Goal: Information Seeking & Learning: Learn about a topic

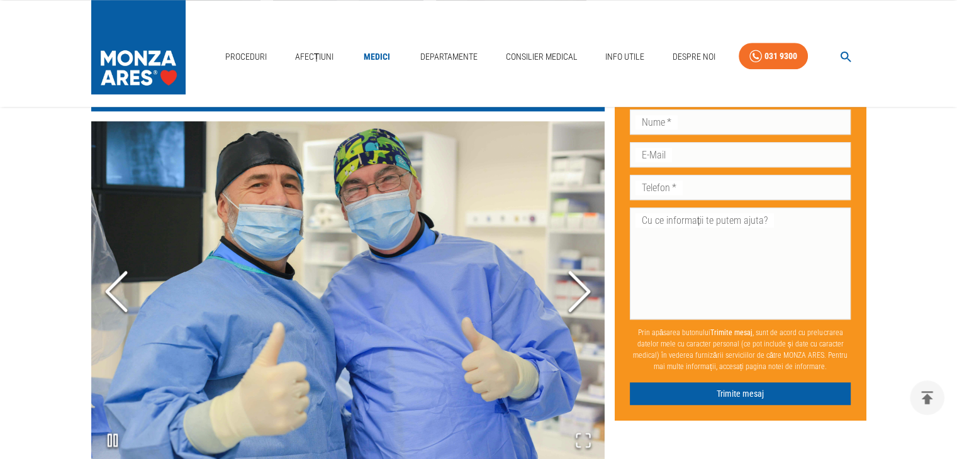
scroll to position [1006, 0]
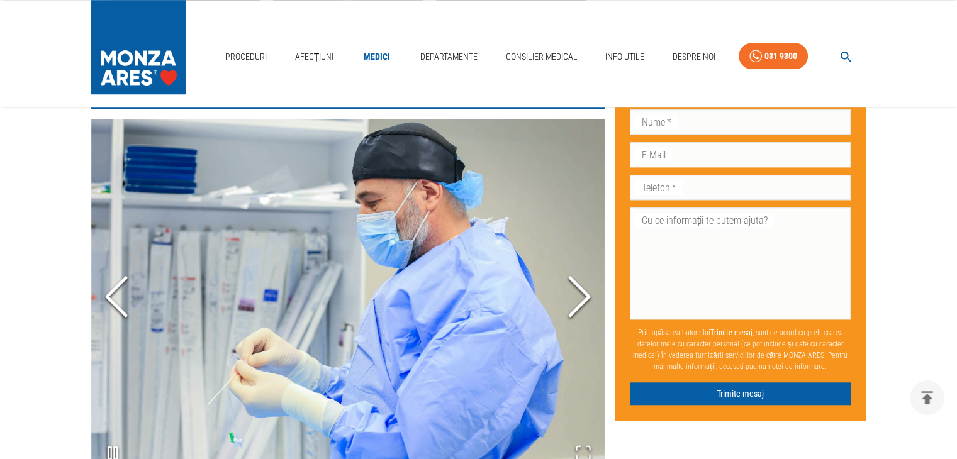
click at [590, 299] on icon "Next Slide" at bounding box center [579, 296] width 38 height 75
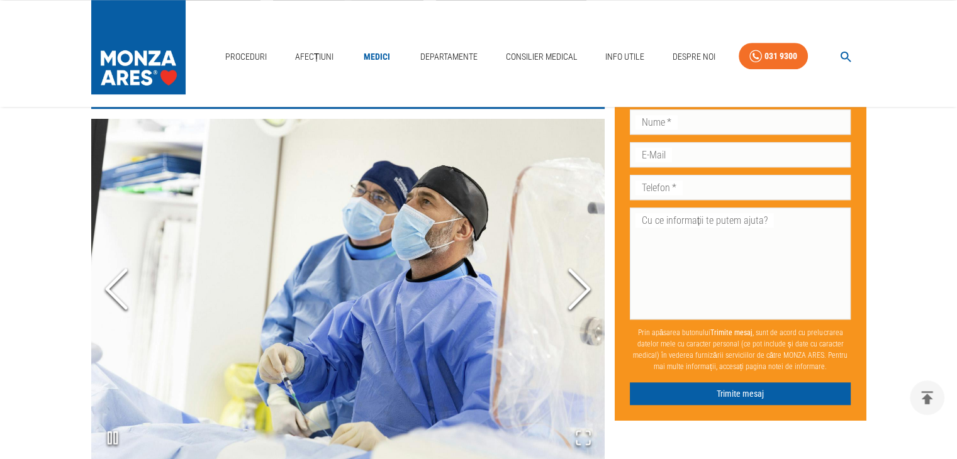
click at [590, 299] on icon "Next Slide" at bounding box center [579, 288] width 38 height 75
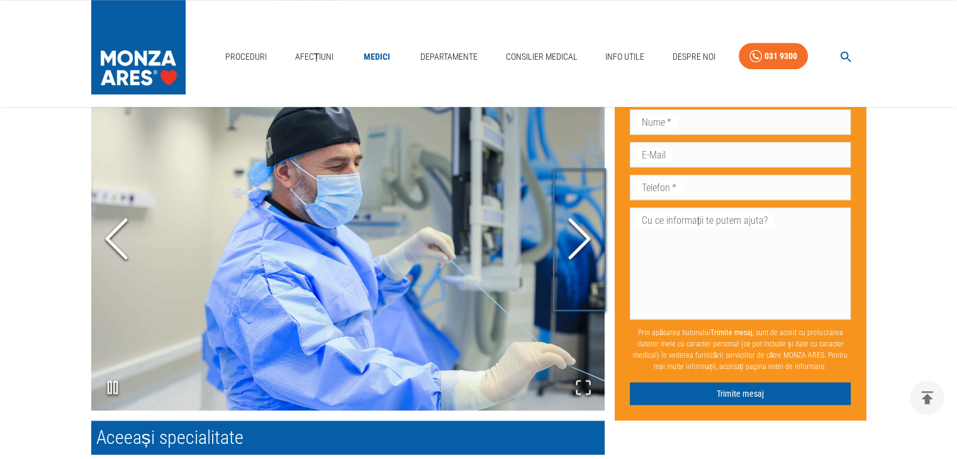
scroll to position [1082, 0]
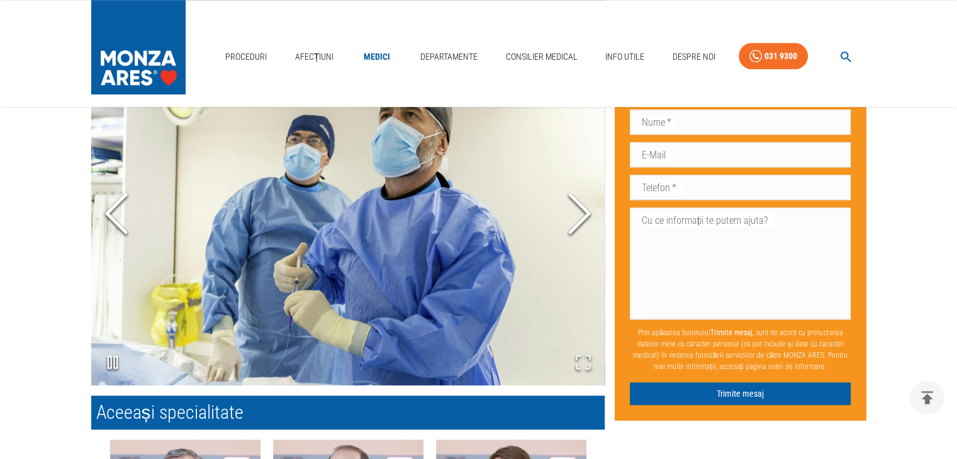
click at [578, 218] on icon "Next Slide" at bounding box center [579, 212] width 38 height 75
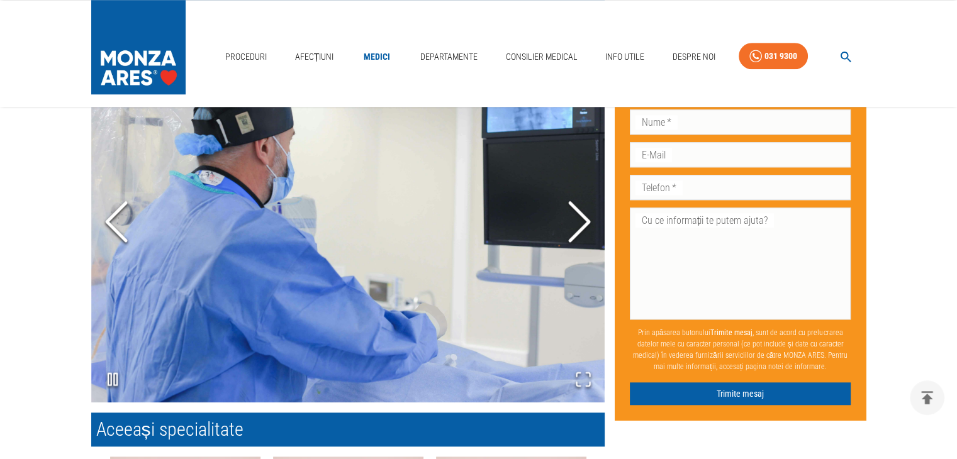
click at [578, 218] on icon "Next Slide" at bounding box center [579, 221] width 38 height 75
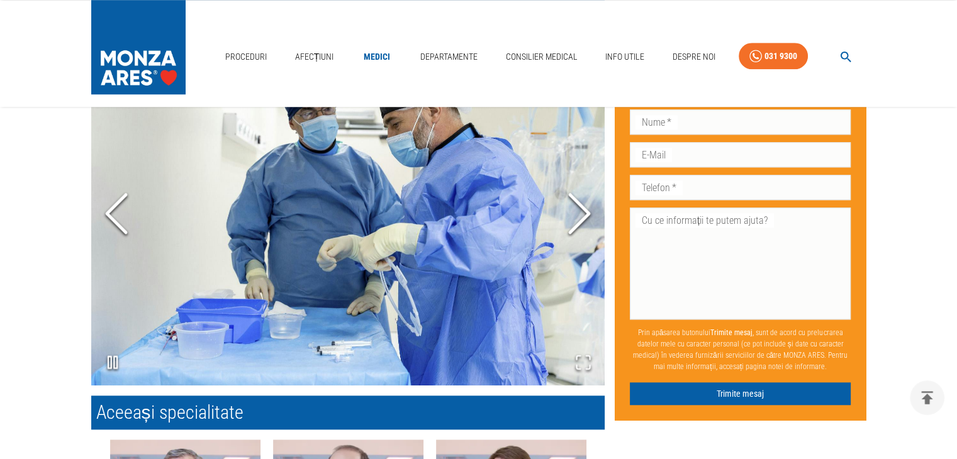
click at [578, 218] on icon "Next Slide" at bounding box center [579, 212] width 38 height 75
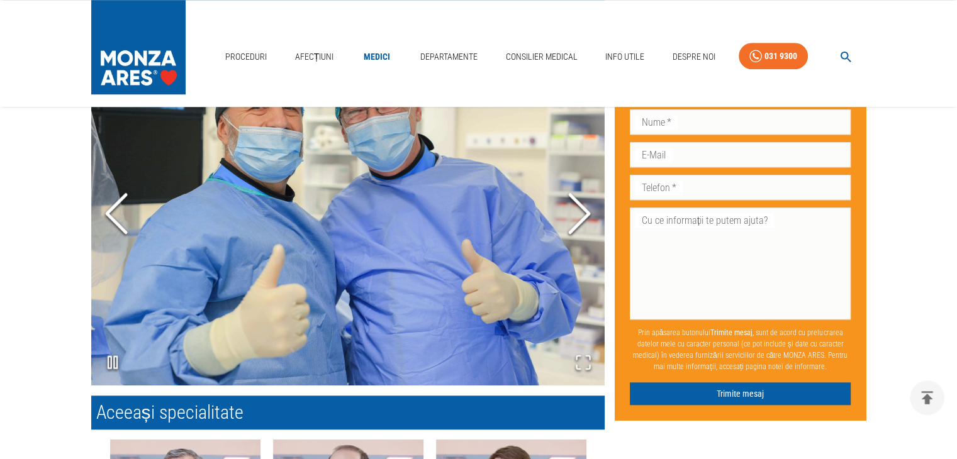
click at [578, 218] on icon "Next Slide" at bounding box center [579, 213] width 38 height 75
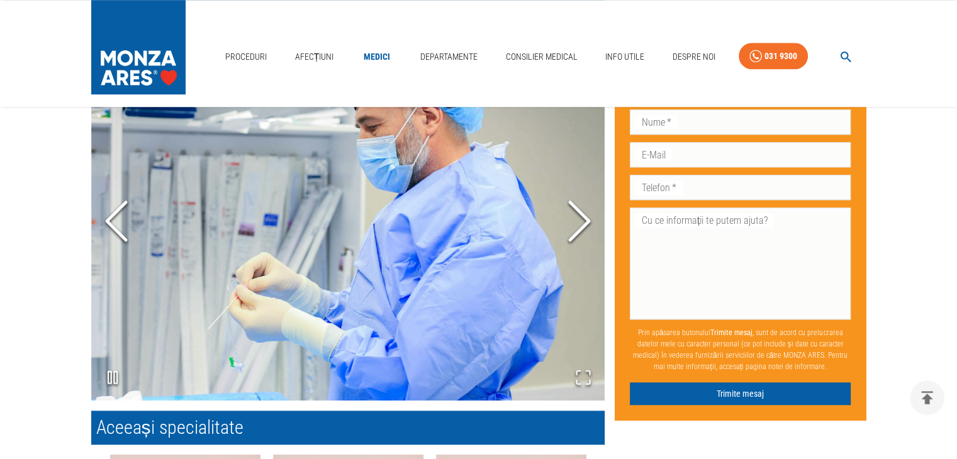
click at [578, 218] on icon "Next Slide" at bounding box center [579, 221] width 38 height 75
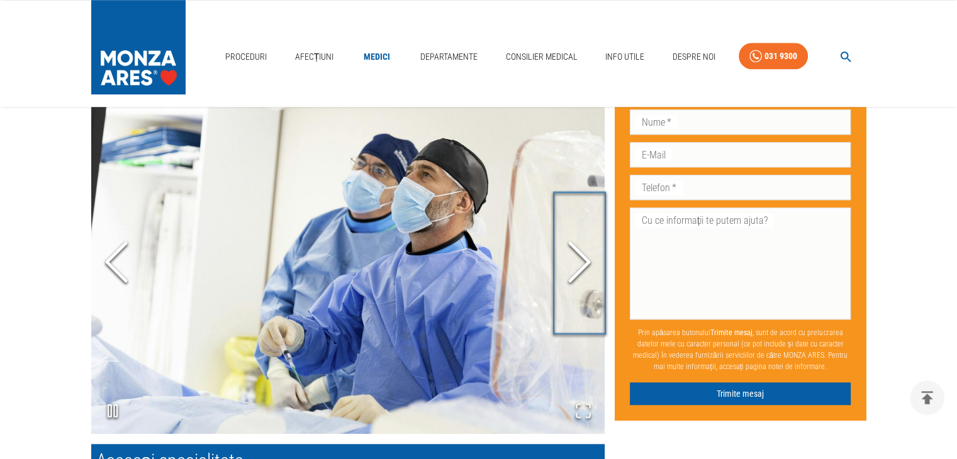
scroll to position [1032, 0]
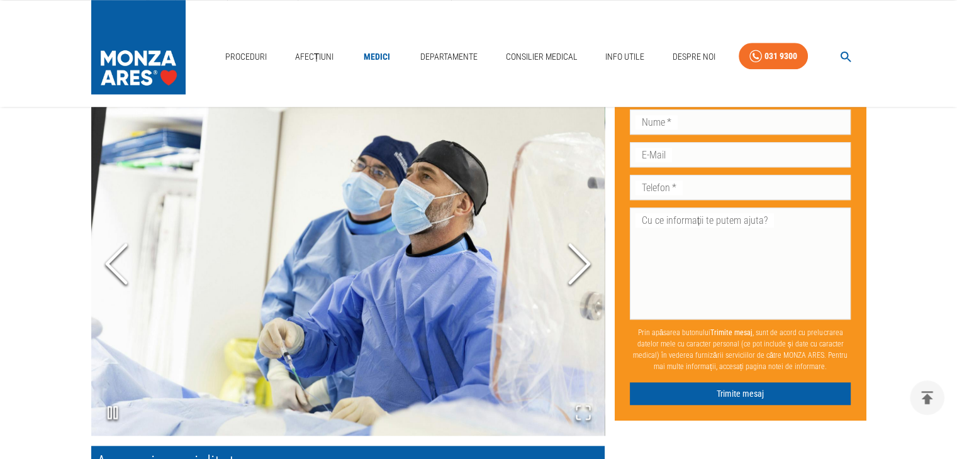
click at [578, 264] on icon "Next Slide" at bounding box center [579, 263] width 38 height 75
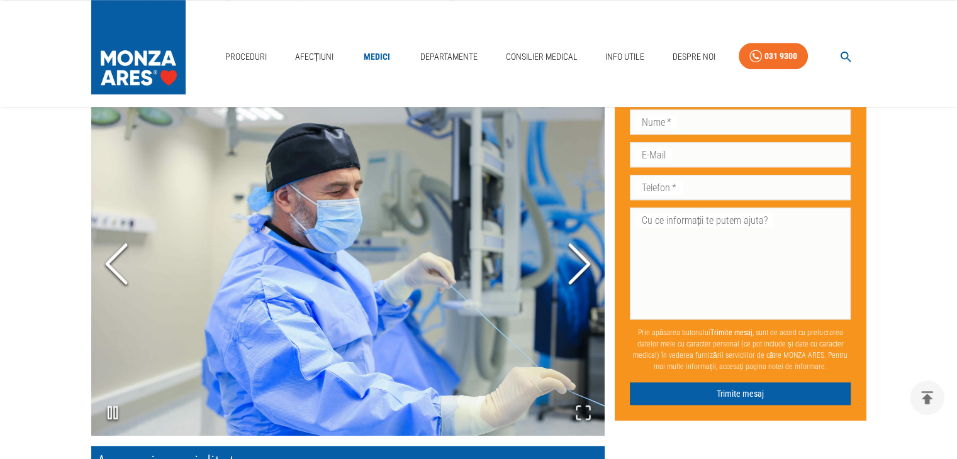
click at [578, 264] on icon "Next Slide" at bounding box center [579, 263] width 38 height 75
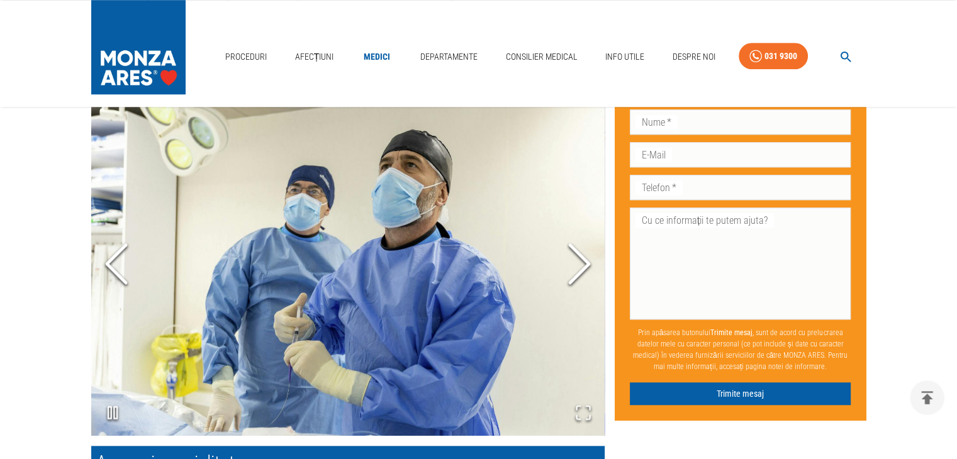
click at [578, 264] on icon "Next Slide" at bounding box center [579, 263] width 38 height 75
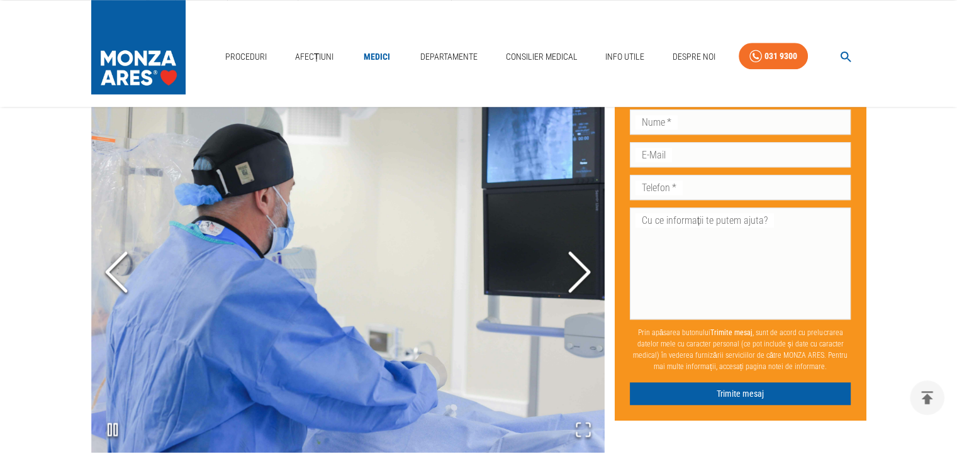
click at [578, 264] on icon "Next Slide" at bounding box center [579, 272] width 38 height 75
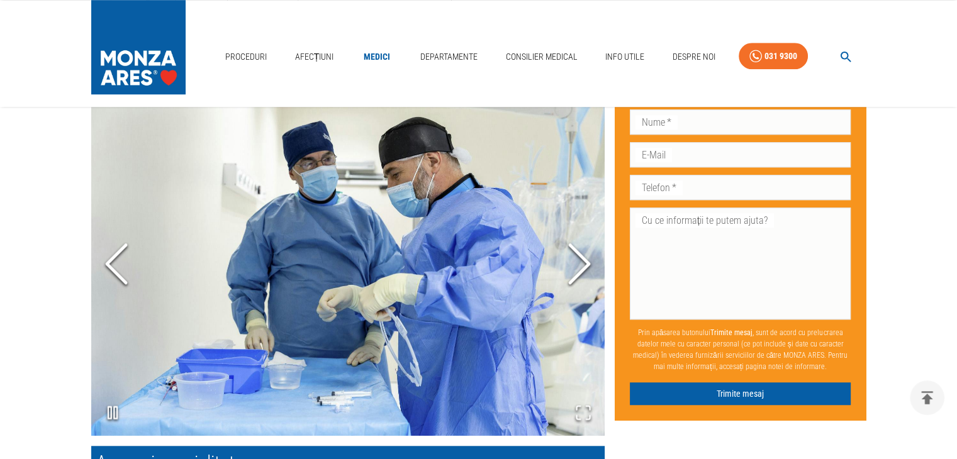
click at [578, 264] on icon "Next Slide" at bounding box center [579, 263] width 38 height 75
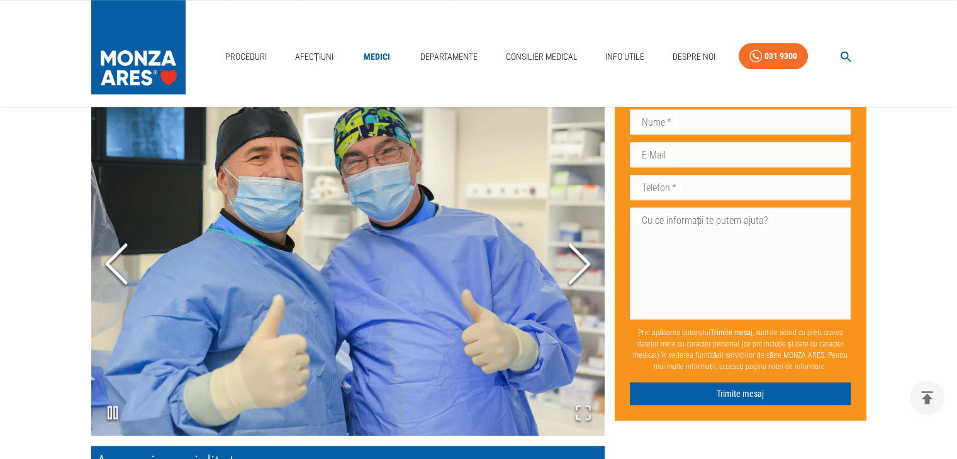
click at [578, 264] on icon "Next Slide" at bounding box center [579, 263] width 38 height 75
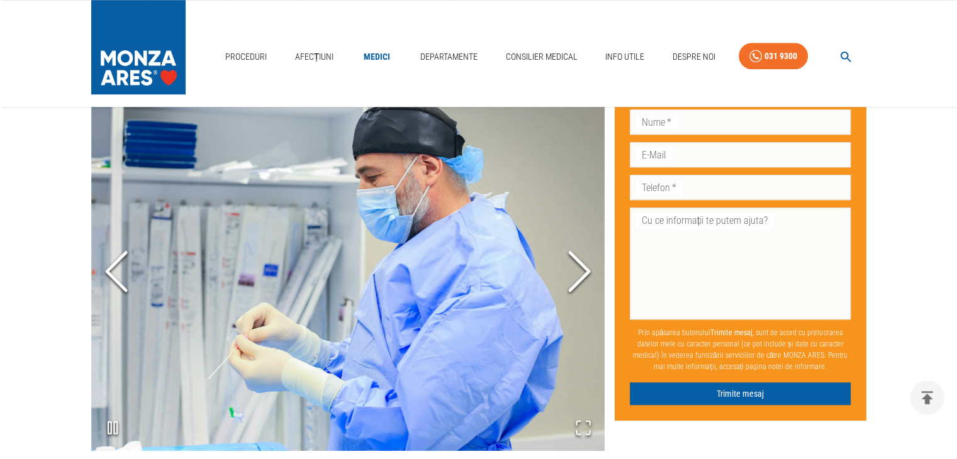
click at [578, 264] on icon "Next Slide" at bounding box center [579, 271] width 38 height 75
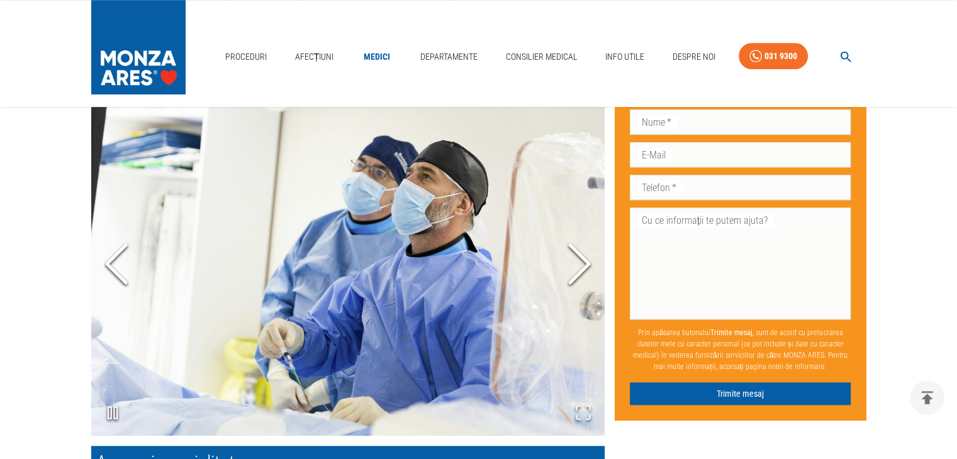
click at [578, 264] on icon "Next Slide" at bounding box center [579, 263] width 38 height 75
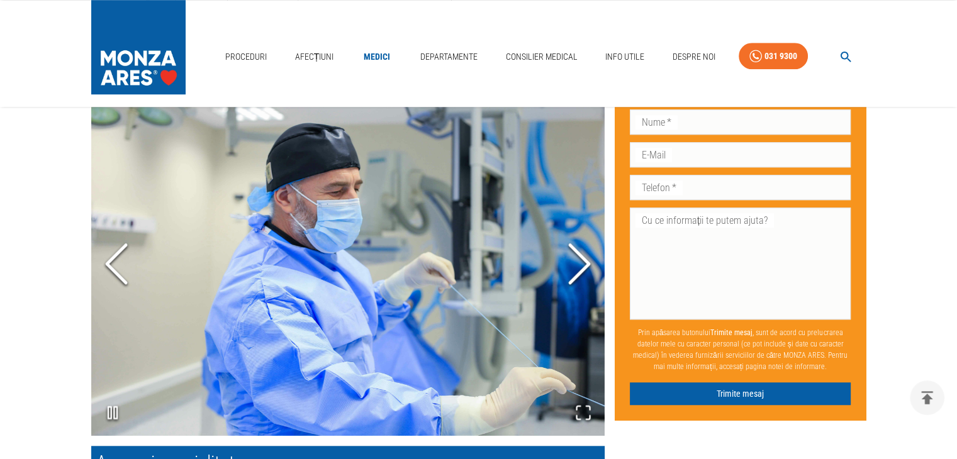
click at [578, 264] on icon "Next Slide" at bounding box center [579, 263] width 38 height 75
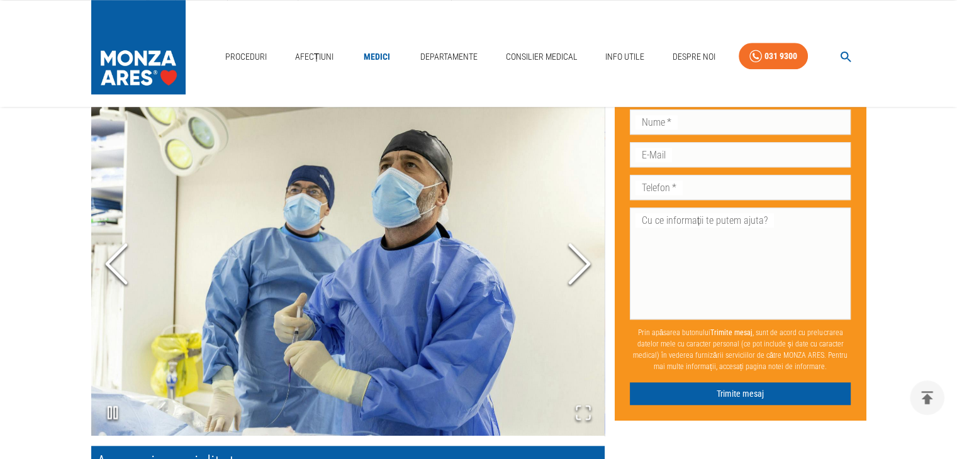
click at [578, 264] on icon "Next Slide" at bounding box center [579, 263] width 38 height 75
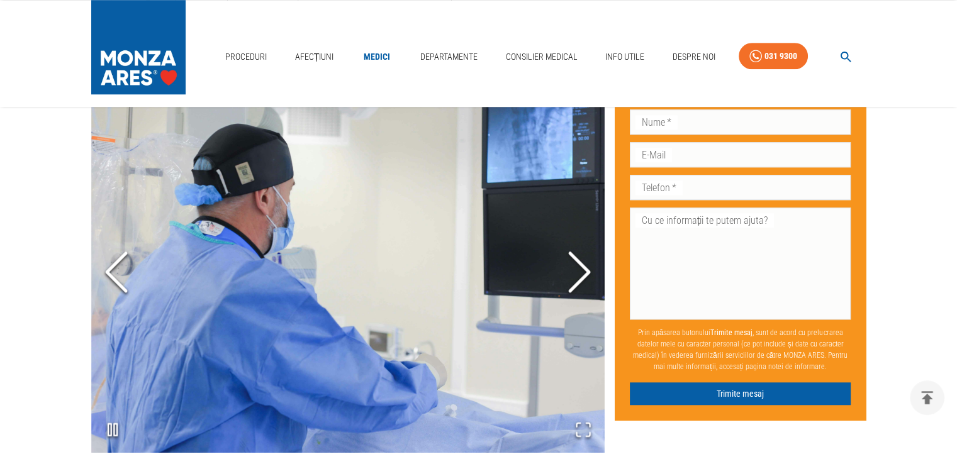
click at [578, 264] on icon "Next Slide" at bounding box center [579, 272] width 38 height 75
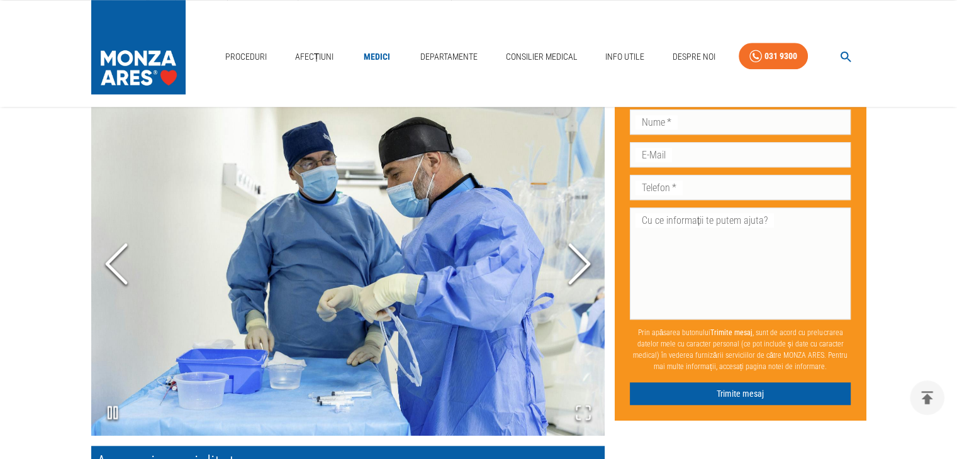
click at [578, 264] on icon "Next Slide" at bounding box center [579, 263] width 38 height 75
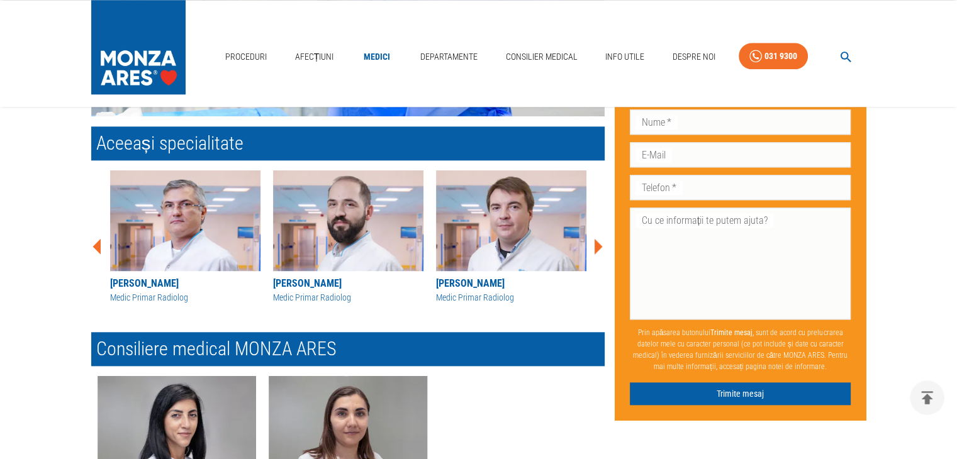
scroll to position [1391, 0]
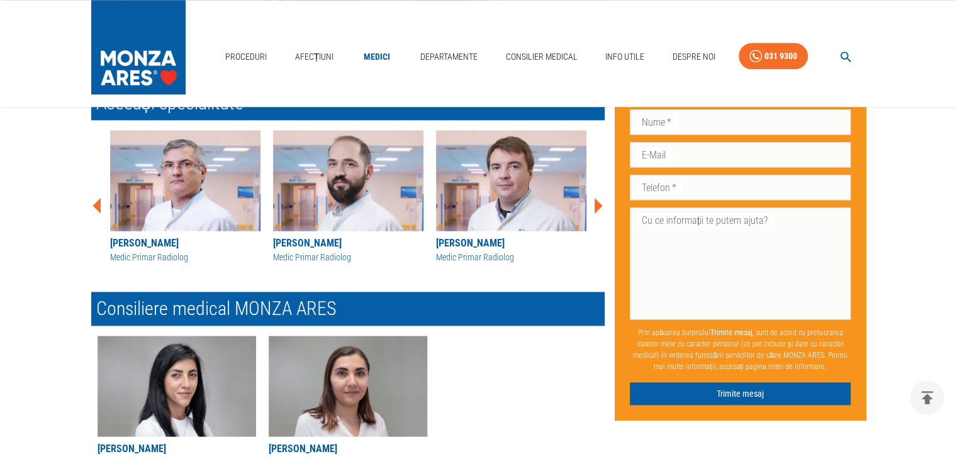
click at [599, 202] on icon at bounding box center [598, 206] width 8 height 16
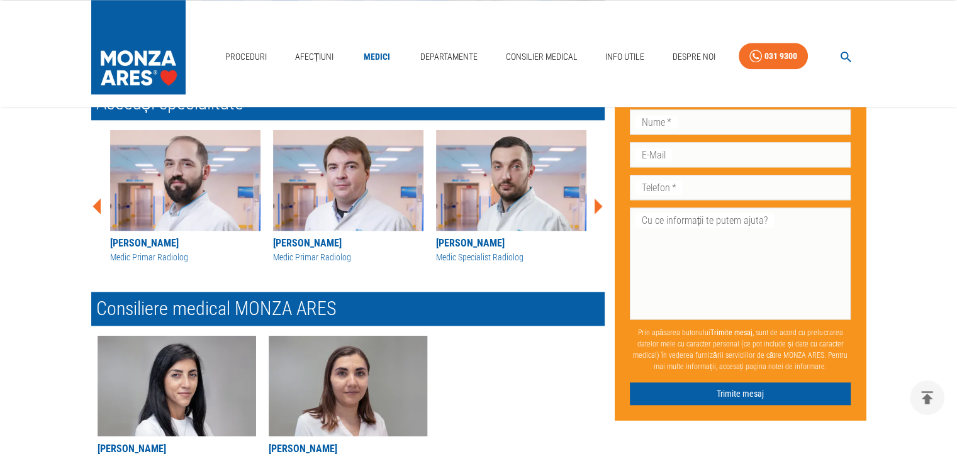
click at [599, 202] on icon at bounding box center [598, 206] width 8 height 16
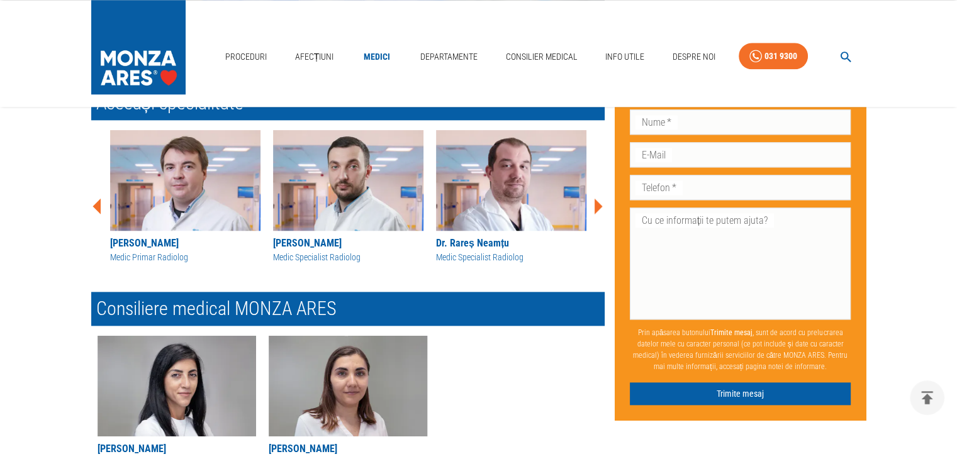
click at [599, 202] on icon at bounding box center [598, 206] width 8 height 16
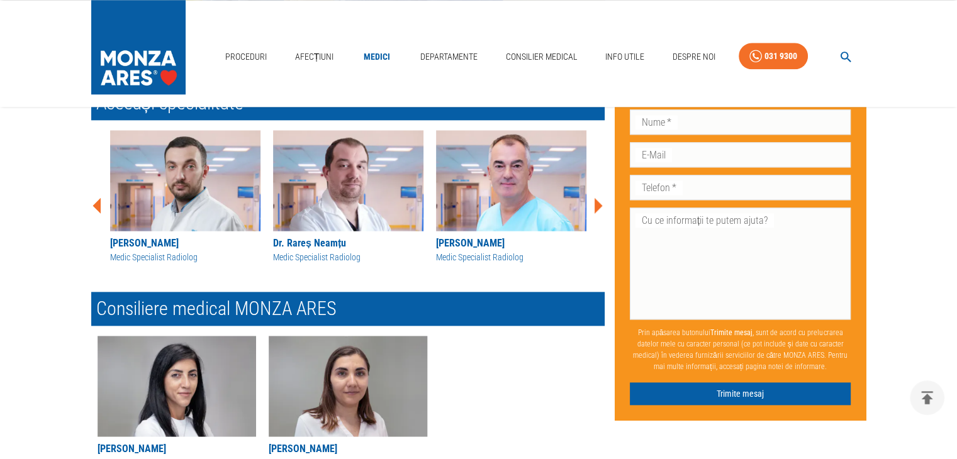
click at [599, 202] on icon at bounding box center [598, 206] width 8 height 16
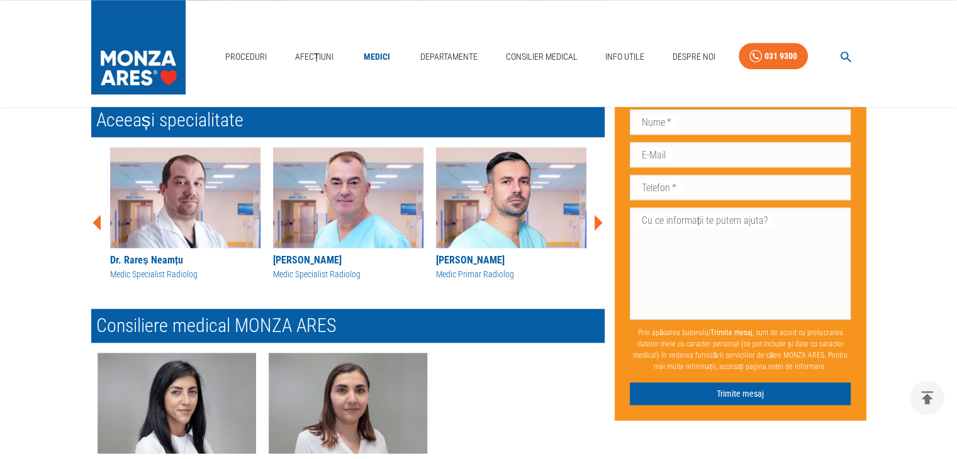
click at [599, 222] on icon at bounding box center [598, 223] width 8 height 16
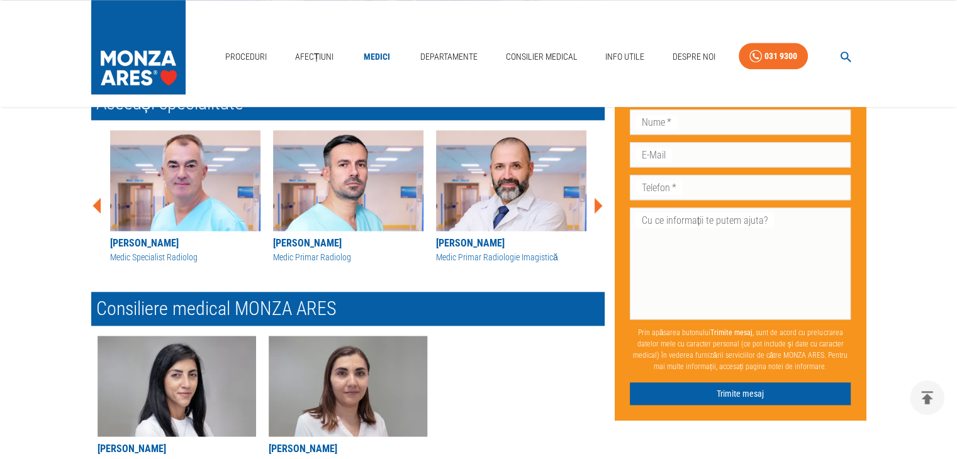
click at [599, 222] on div "[PERSON_NAME] Medic Primar Radiologie Imagistică [PERSON_NAME] Medic primar Rad…" at bounding box center [342, 201] width 523 height 162
click at [599, 205] on icon at bounding box center [598, 206] width 8 height 16
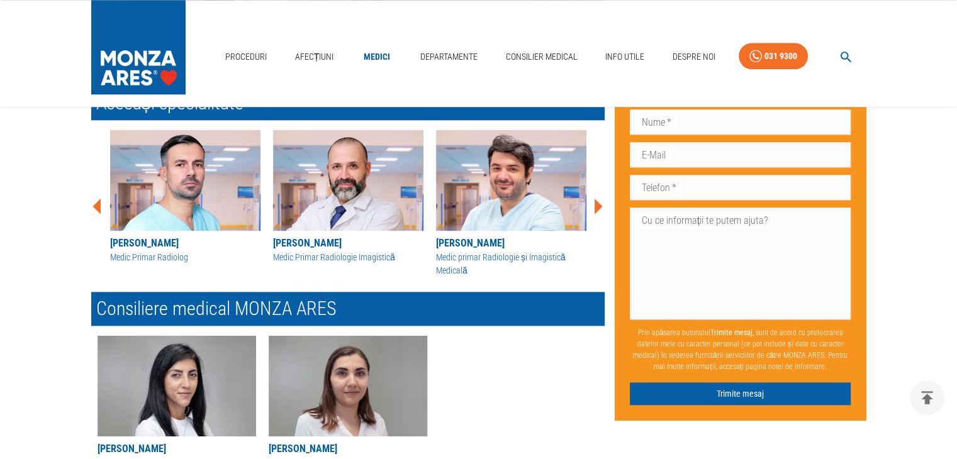
click at [599, 205] on icon at bounding box center [598, 206] width 8 height 16
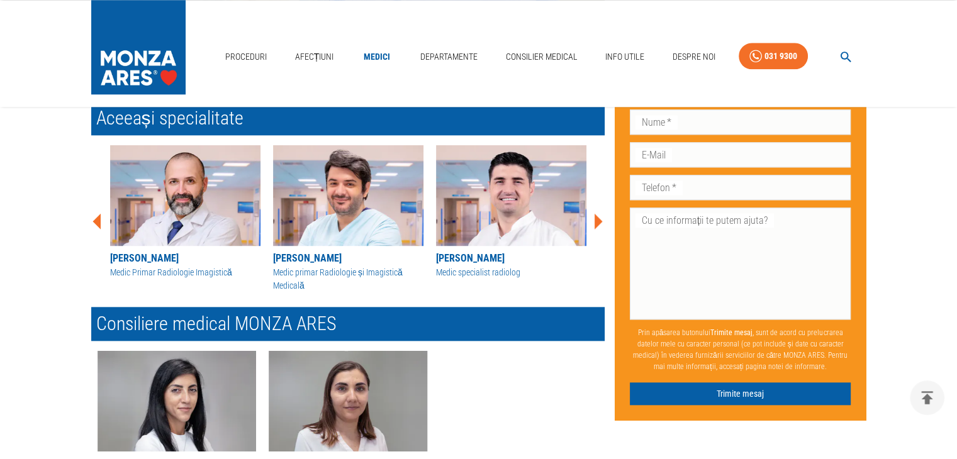
click at [599, 205] on div "[PERSON_NAME] Medic Primar Radiologie Imagistică [PERSON_NAME] Medic primar Rad…" at bounding box center [342, 216] width 523 height 162
click at [598, 222] on icon at bounding box center [598, 221] width 8 height 16
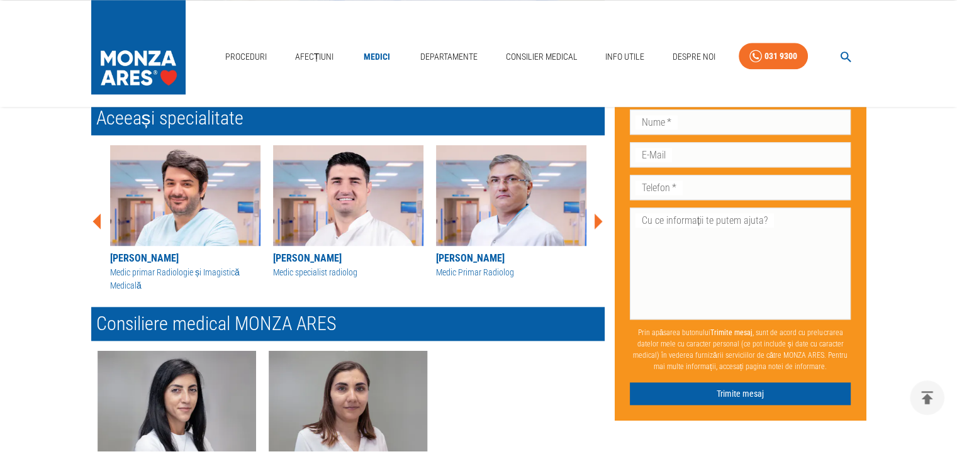
click at [598, 222] on icon at bounding box center [598, 221] width 8 height 16
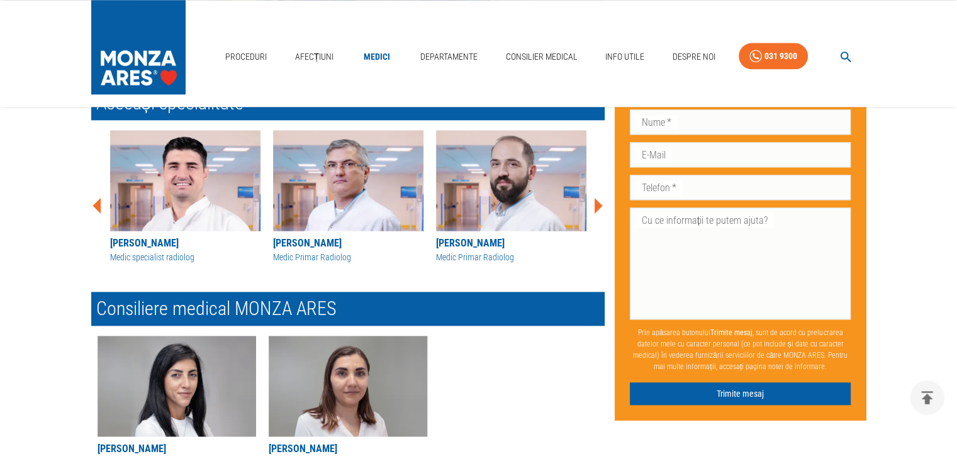
click at [598, 222] on div "[PERSON_NAME] Medic Primar Radiologie Imagistică [PERSON_NAME] Medic primar Rad…" at bounding box center [342, 201] width 523 height 162
click at [596, 202] on icon at bounding box center [598, 206] width 8 height 16
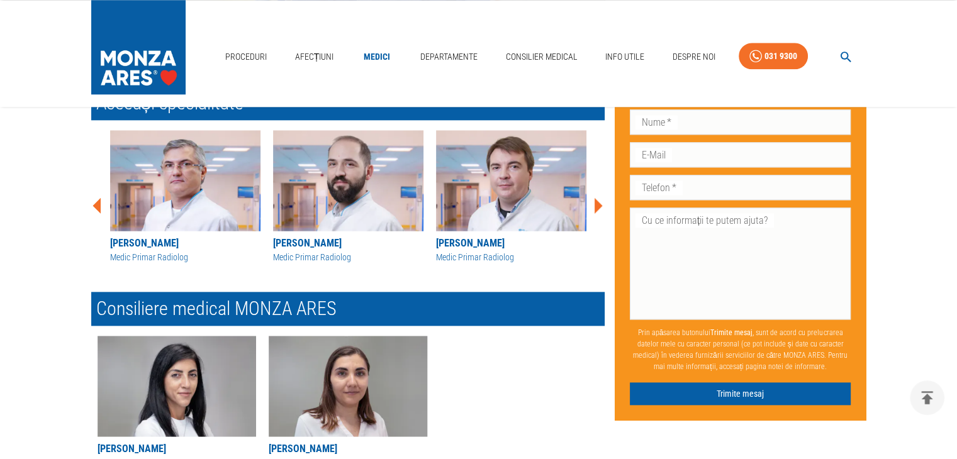
click at [596, 202] on icon at bounding box center [598, 206] width 8 height 16
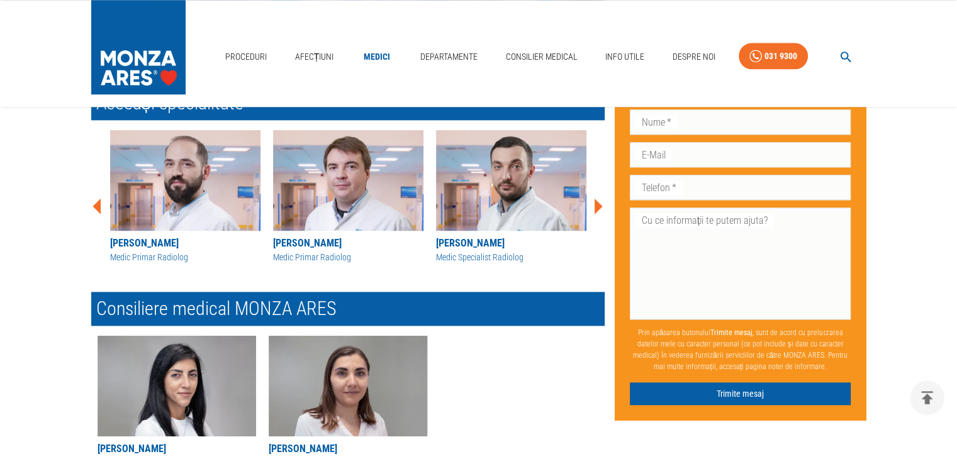
click at [596, 202] on icon at bounding box center [598, 206] width 8 height 16
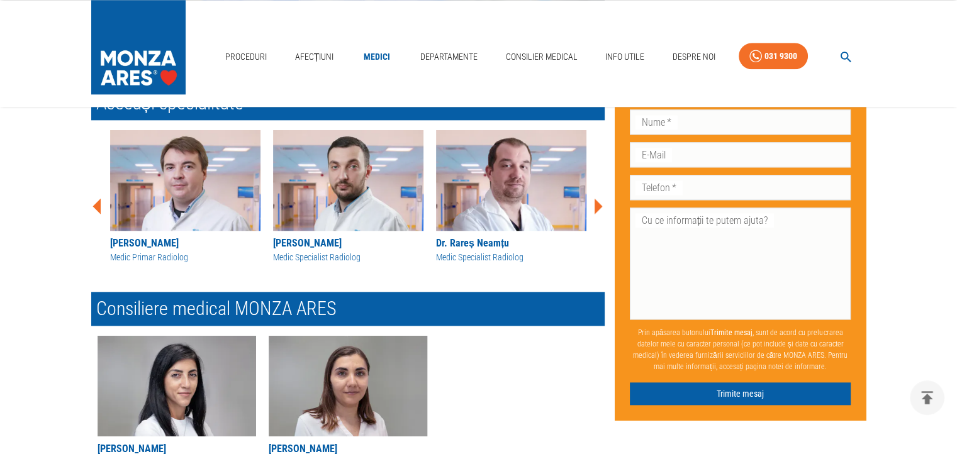
click at [596, 202] on icon at bounding box center [598, 206] width 8 height 16
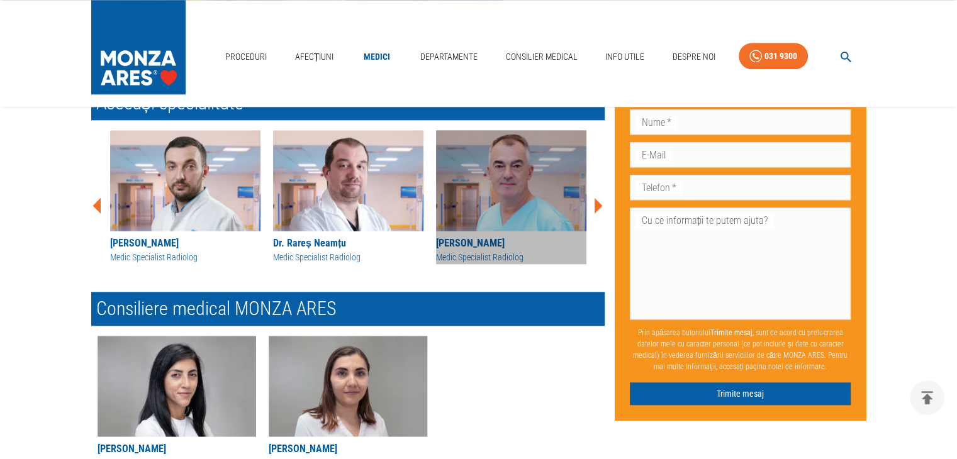
click at [492, 184] on img at bounding box center [511, 180] width 150 height 101
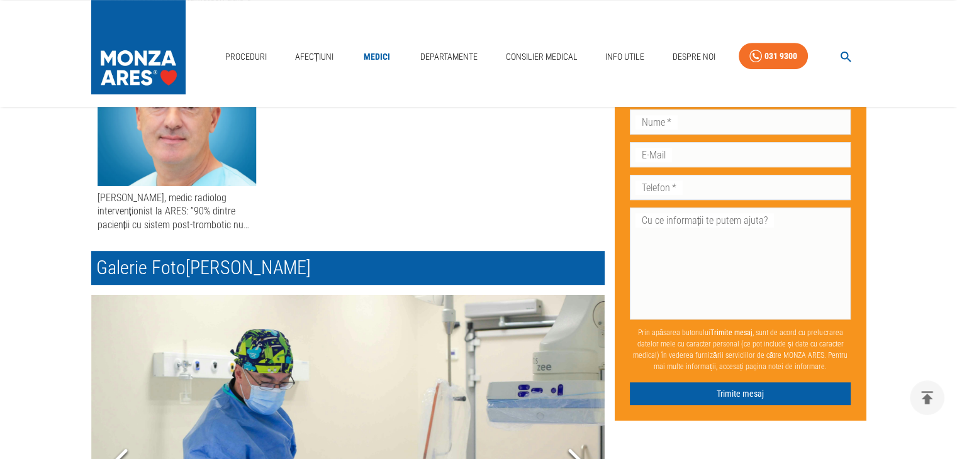
scroll to position [579, 0]
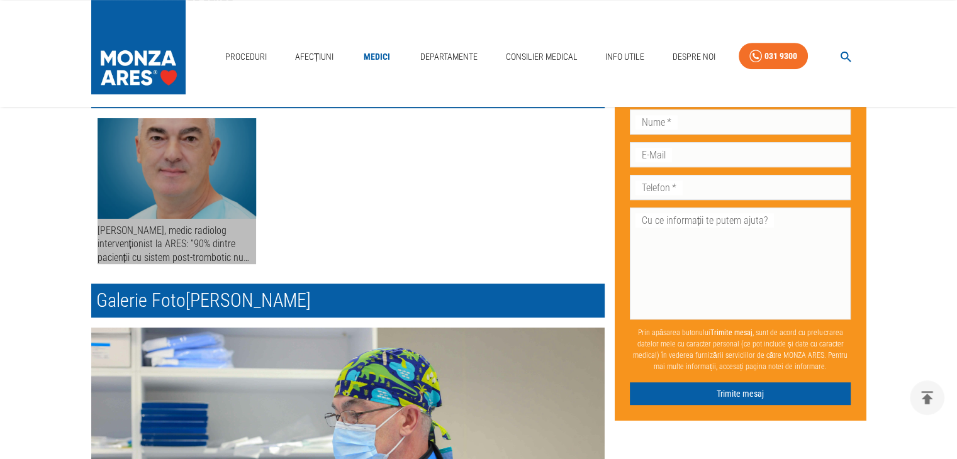
click at [189, 186] on img at bounding box center [176, 168] width 159 height 101
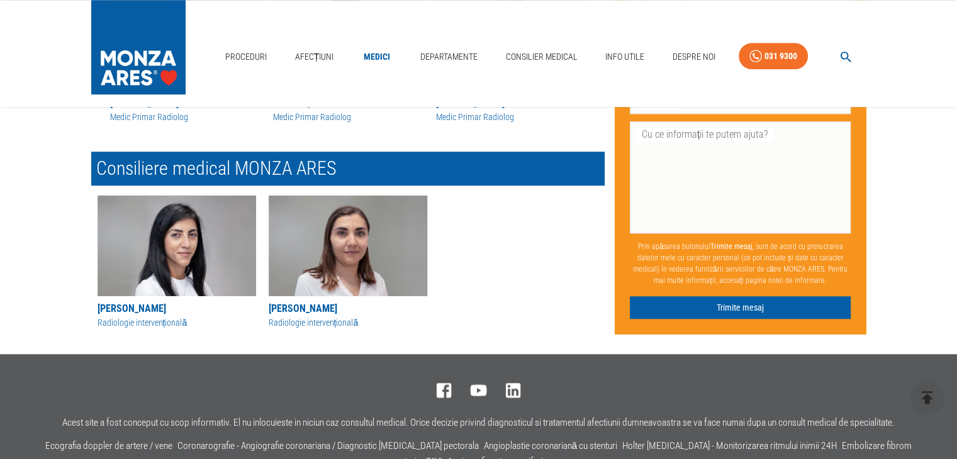
scroll to position [1354, 0]
